Goal: Find specific page/section: Find specific page/section

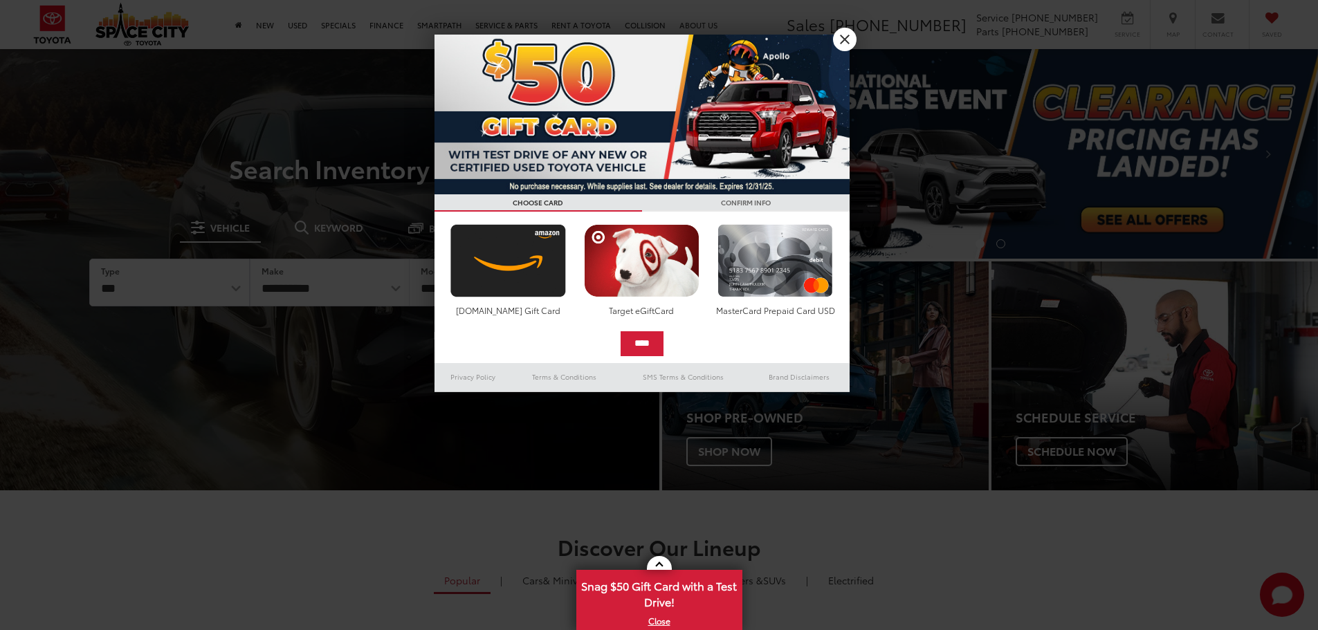
click at [695, 24] on div at bounding box center [659, 315] width 1318 height 630
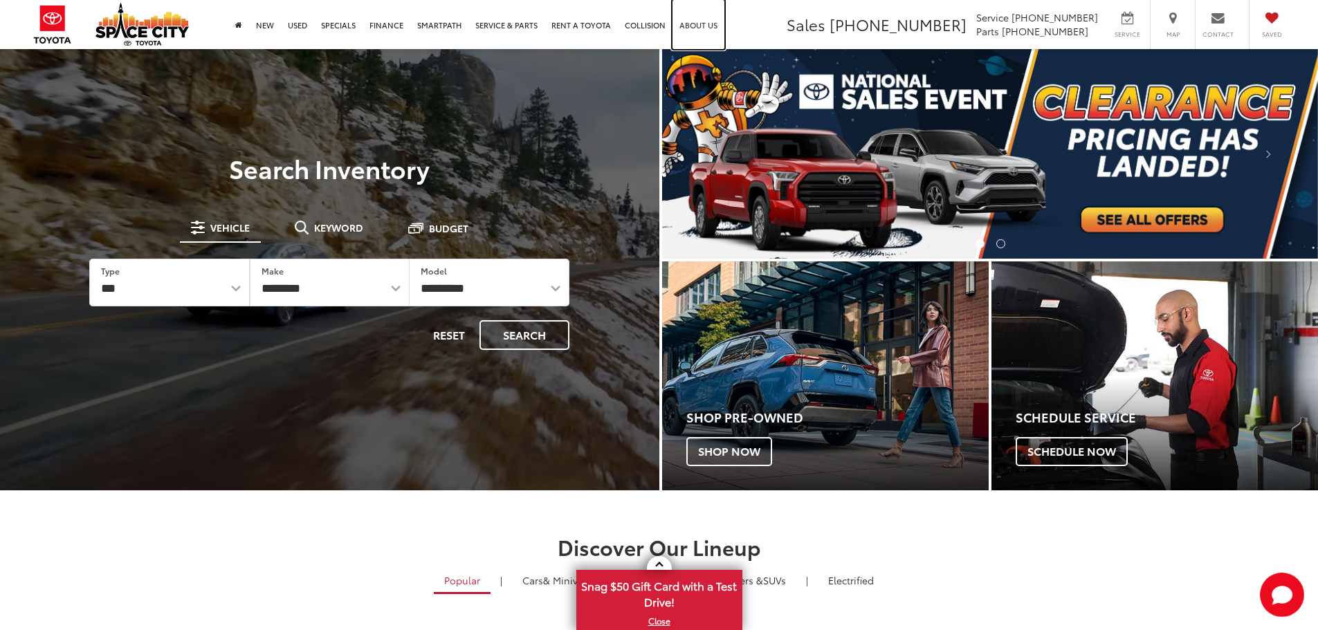
click at [698, 24] on link "About Us" at bounding box center [698, 24] width 52 height 49
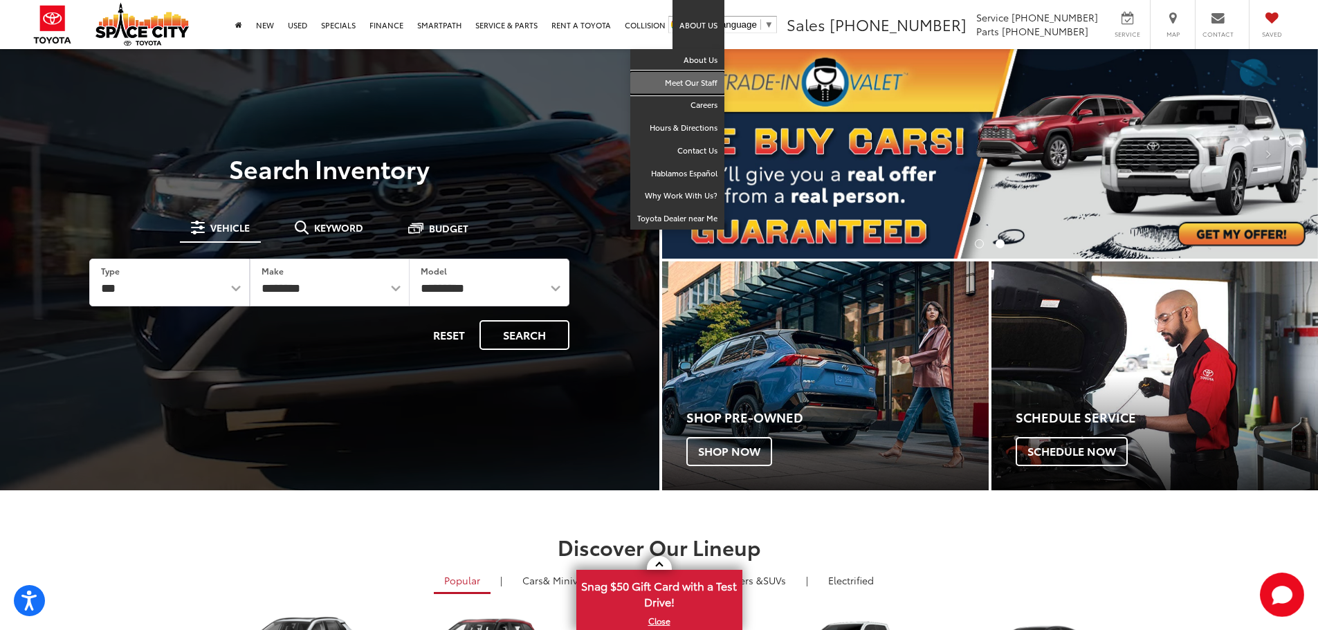
click at [686, 78] on link "Meet Our Staff" at bounding box center [677, 83] width 94 height 23
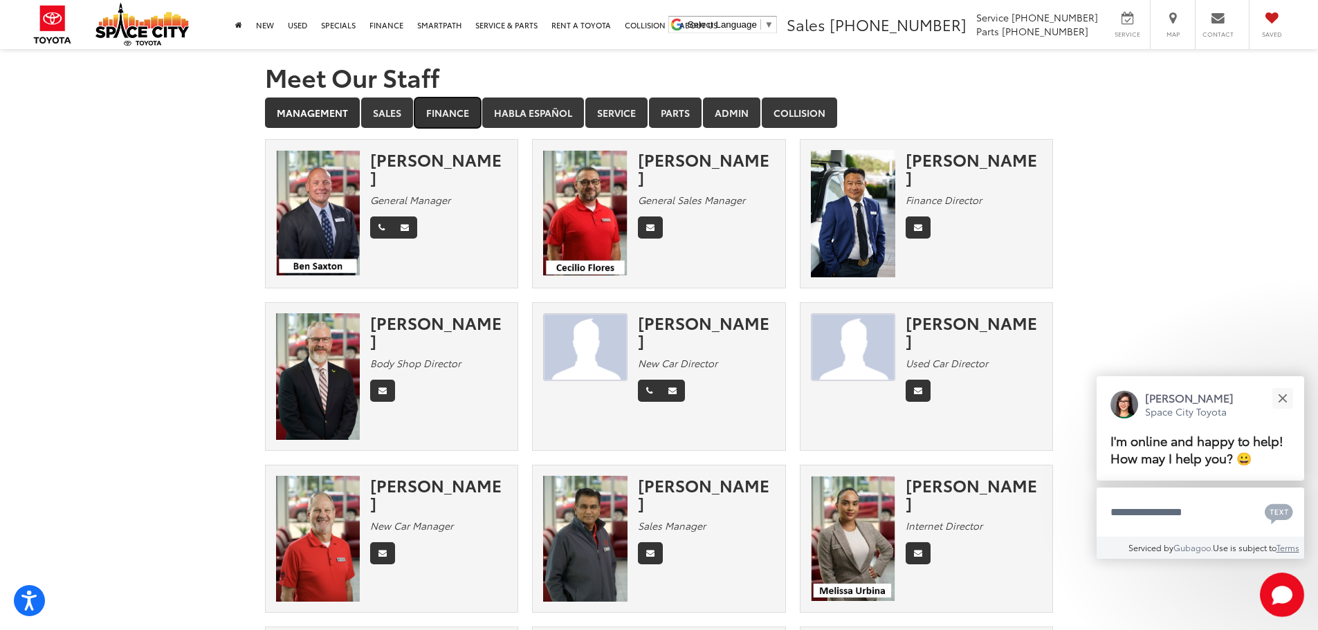
click at [431, 113] on link "Finance" at bounding box center [447, 113] width 66 height 30
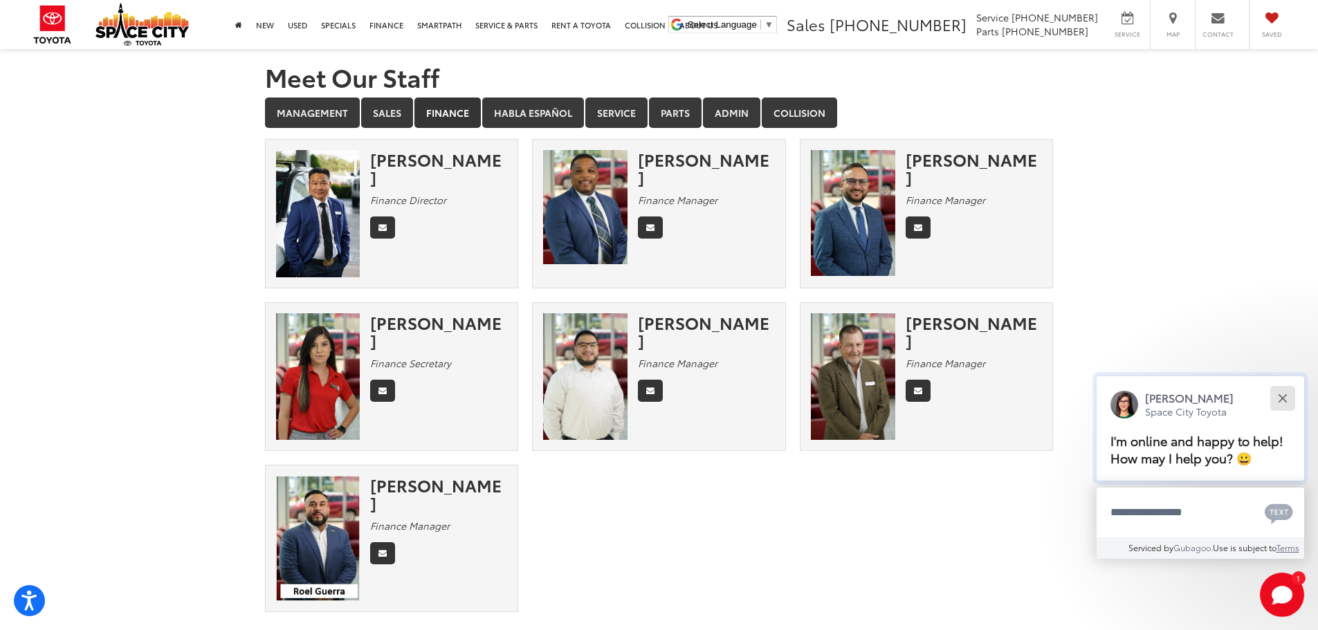
click at [1283, 396] on div "Close" at bounding box center [1281, 398] width 9 height 9
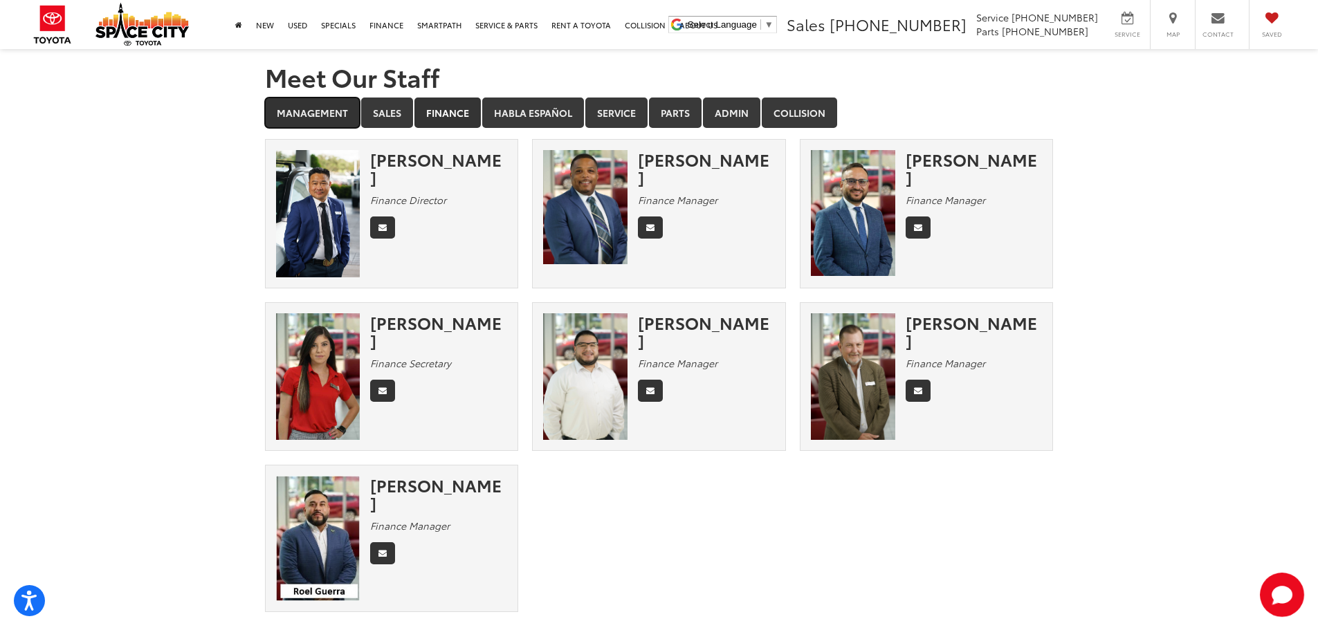
click at [330, 120] on link "Management" at bounding box center [312, 113] width 95 height 30
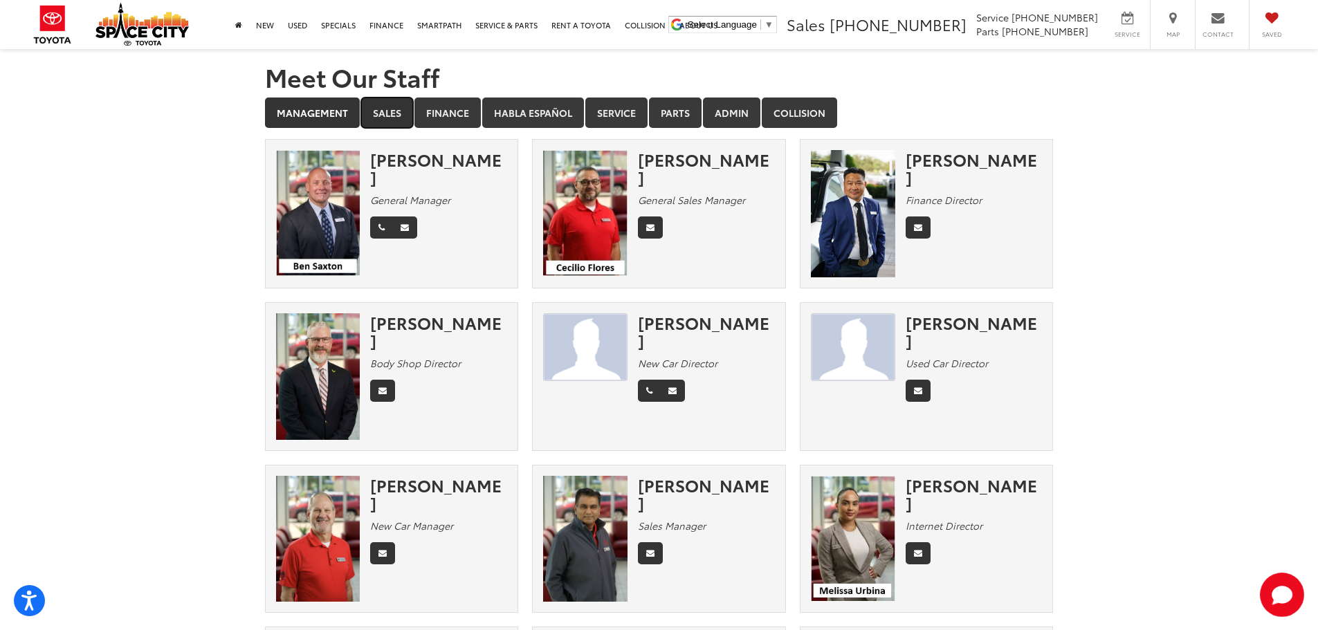
click at [389, 118] on link "Sales" at bounding box center [387, 113] width 52 height 30
